Goal: Information Seeking & Learning: Learn about a topic

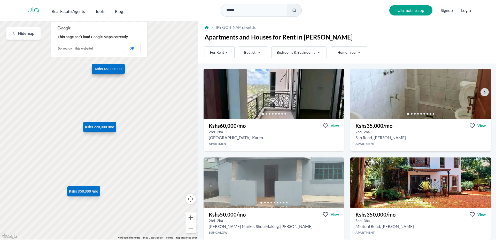
click at [407, 91] on img at bounding box center [421, 93] width 148 height 53
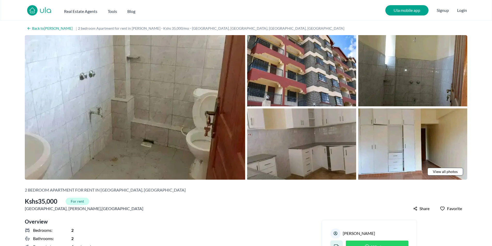
click at [318, 147] on img at bounding box center [301, 144] width 109 height 71
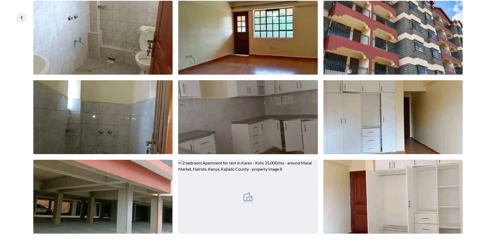
scroll to position [29, 0]
click at [287, 139] on img at bounding box center [247, 117] width 139 height 74
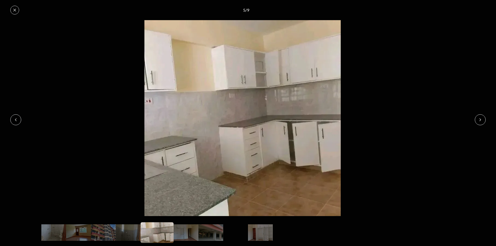
click at [481, 120] on icon at bounding box center [480, 120] width 4 height 4
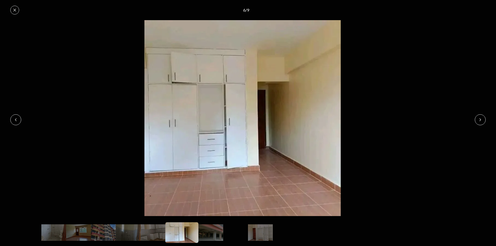
click at [481, 120] on icon at bounding box center [480, 120] width 4 height 4
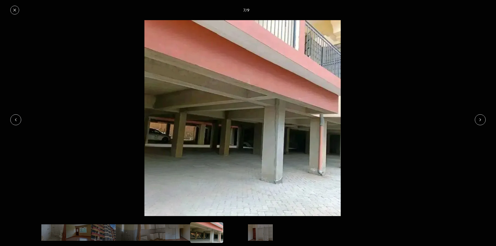
click at [481, 120] on icon at bounding box center [480, 120] width 4 height 4
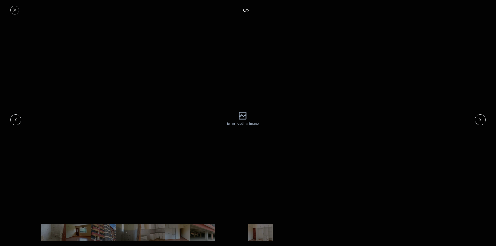
click at [18, 7] on button at bounding box center [14, 10] width 9 height 9
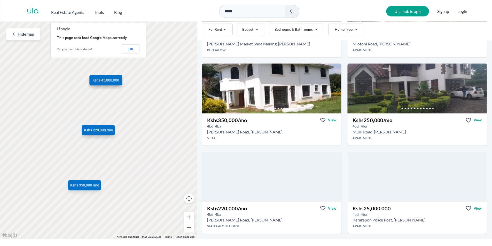
scroll to position [181, 0]
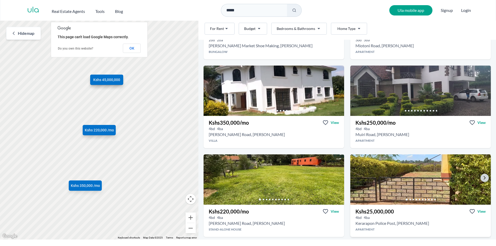
click at [431, 187] on img at bounding box center [421, 179] width 148 height 53
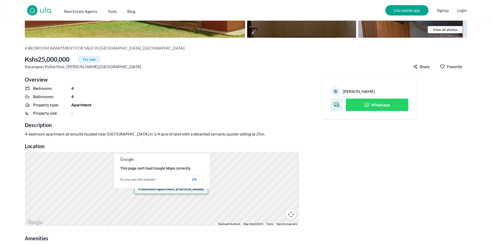
scroll to position [155, 0]
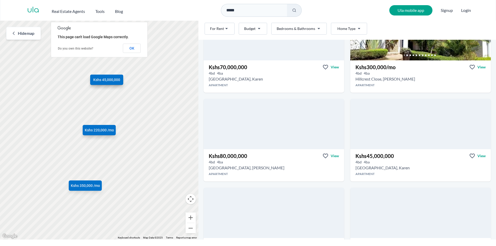
scroll to position [491, 0]
